Goal: Check status

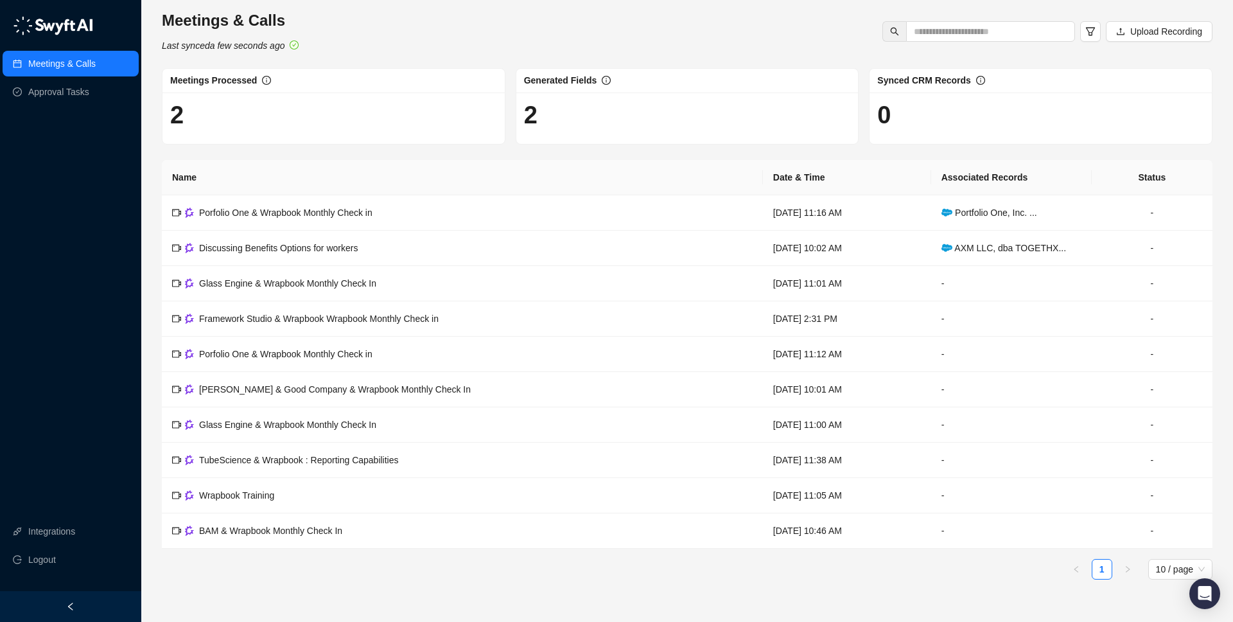
click at [179, 121] on h1 "2" at bounding box center [333, 115] width 327 height 30
click at [339, 217] on span "Porfolio One & Wrapbook Monthly Check in" at bounding box center [285, 212] width 173 height 10
